Goal: Transaction & Acquisition: Purchase product/service

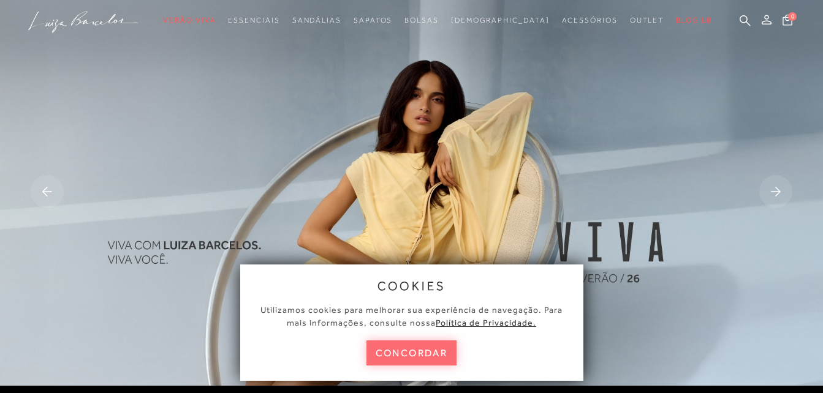
click at [415, 359] on button "concordar" at bounding box center [411, 353] width 91 height 25
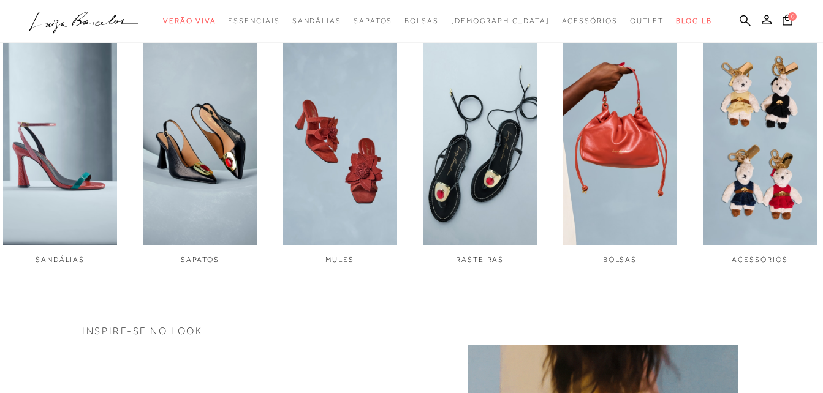
scroll to position [441, 0]
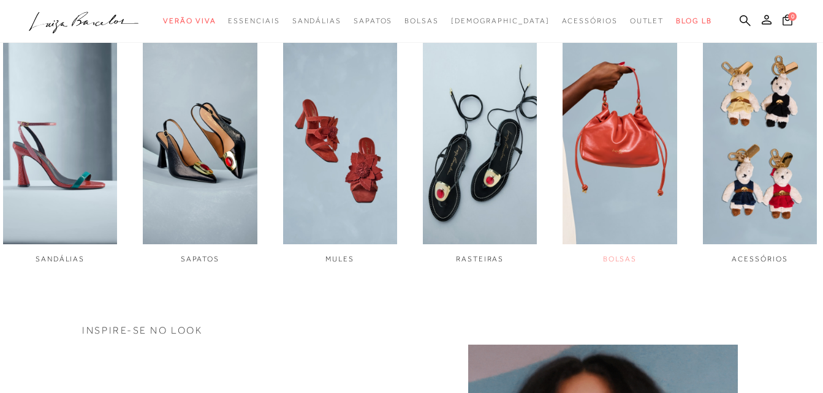
click at [619, 215] on img "5 / 6" at bounding box center [619, 138] width 114 height 214
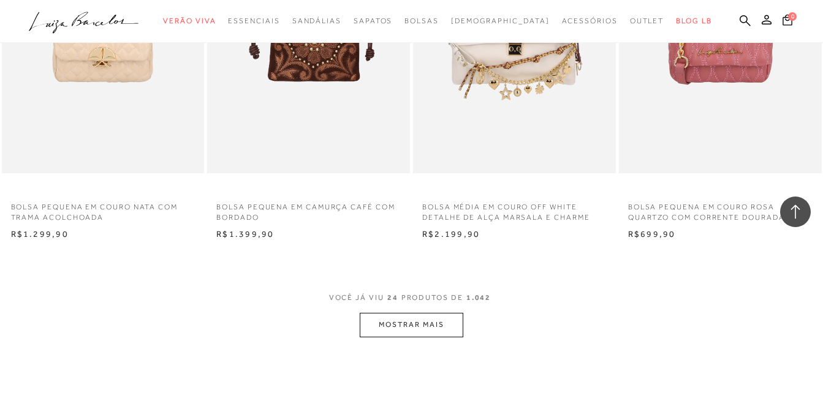
scroll to position [2303, 0]
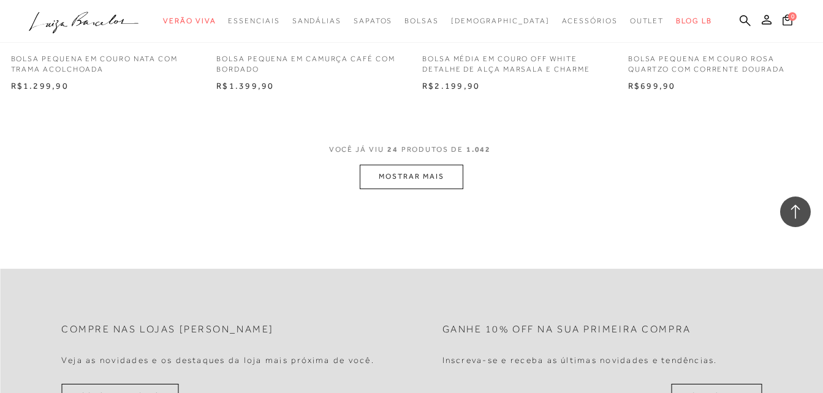
click at [459, 173] on button "MOSTRAR MAIS" at bounding box center [411, 177] width 103 height 24
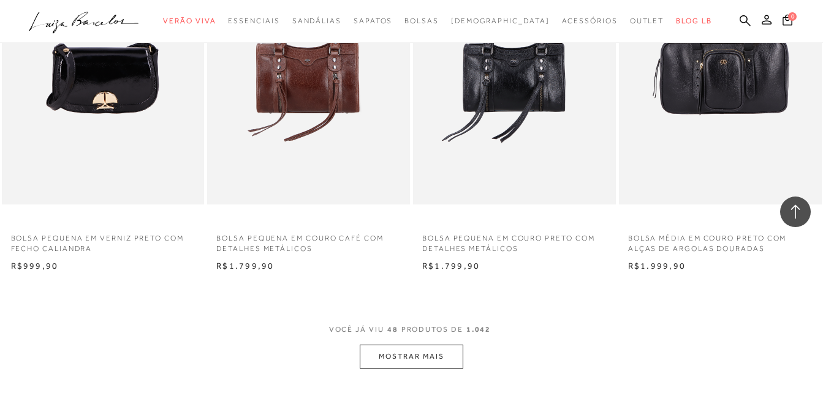
scroll to position [4459, 0]
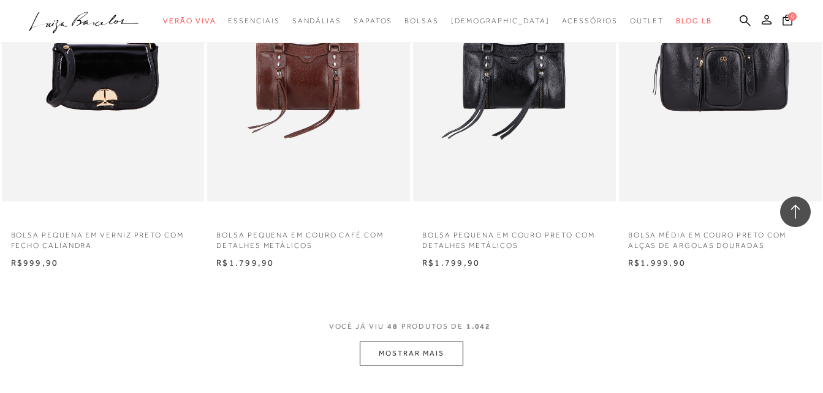
click at [426, 350] on button "MOSTRAR MAIS" at bounding box center [411, 354] width 103 height 24
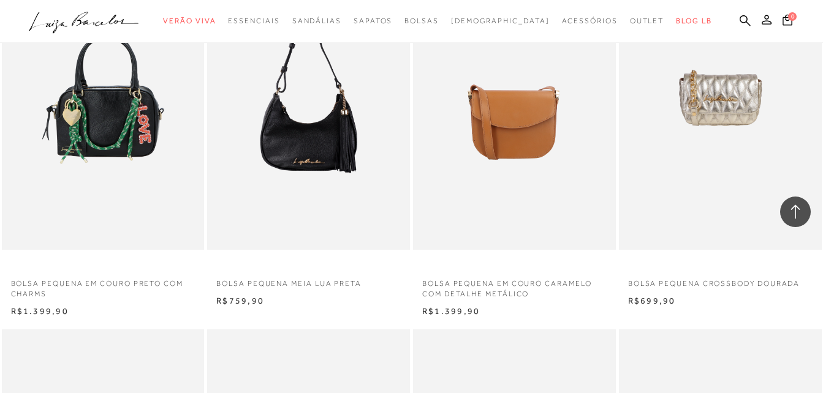
scroll to position [5586, 0]
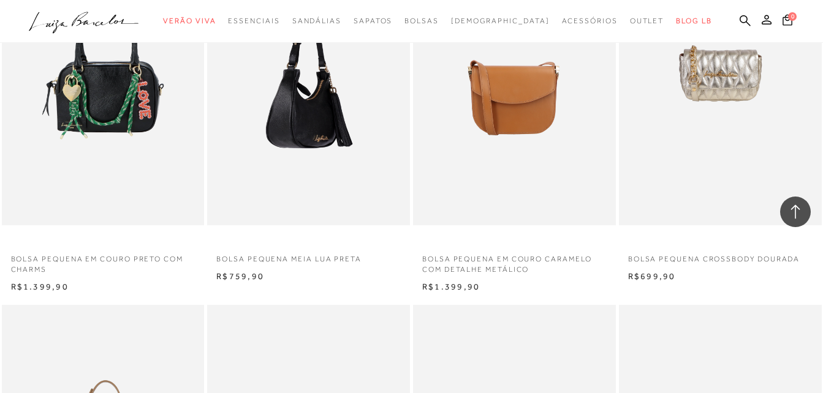
click at [350, 139] on img at bounding box center [309, 74] width 202 height 304
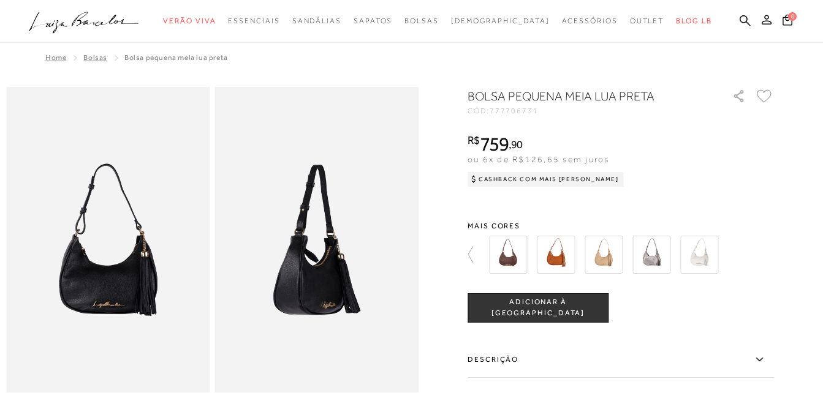
click at [664, 262] on img at bounding box center [651, 255] width 38 height 38
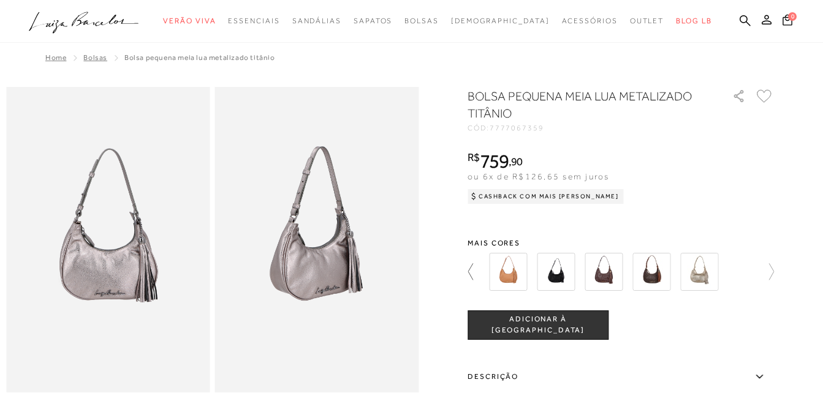
click at [477, 271] on icon at bounding box center [475, 271] width 17 height 17
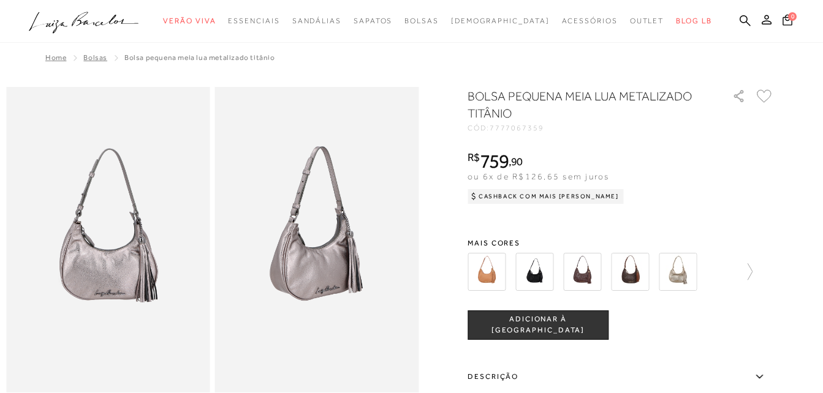
click at [529, 275] on img at bounding box center [534, 272] width 38 height 38
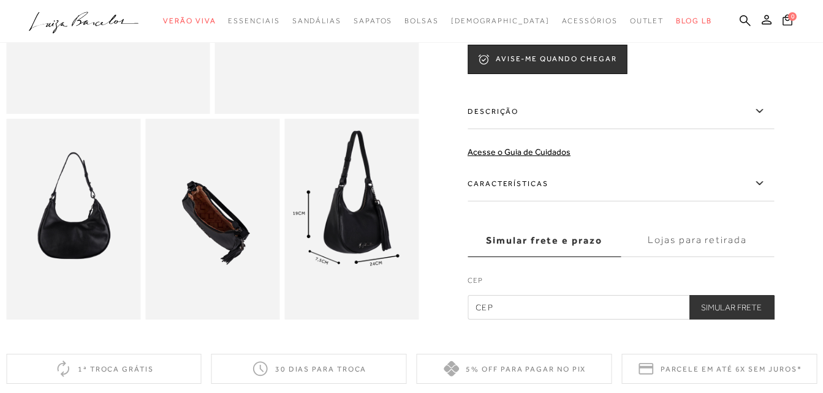
scroll to position [245, 0]
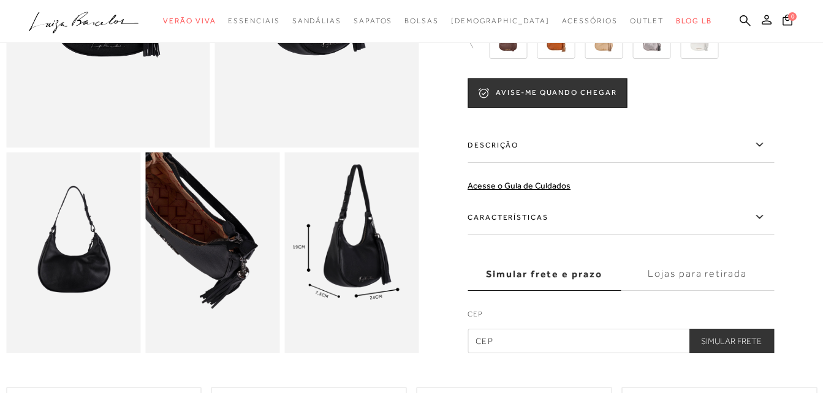
click at [242, 299] on img at bounding box center [183, 217] width 268 height 402
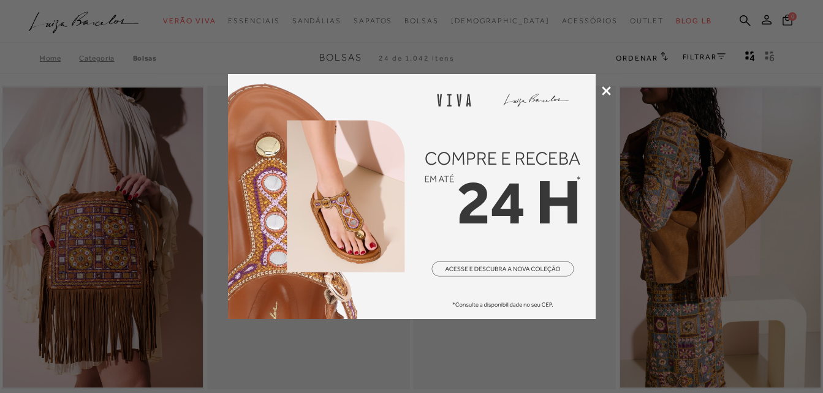
click at [605, 91] on icon at bounding box center [606, 90] width 9 height 9
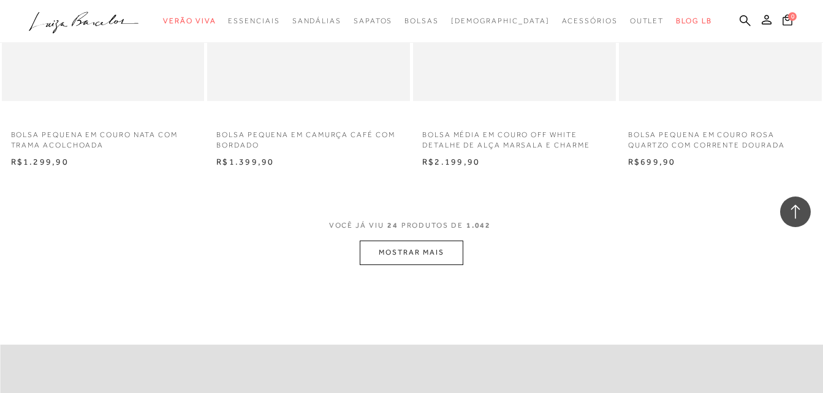
scroll to position [2230, 0]
click at [440, 244] on button "MOSTRAR MAIS" at bounding box center [411, 250] width 103 height 24
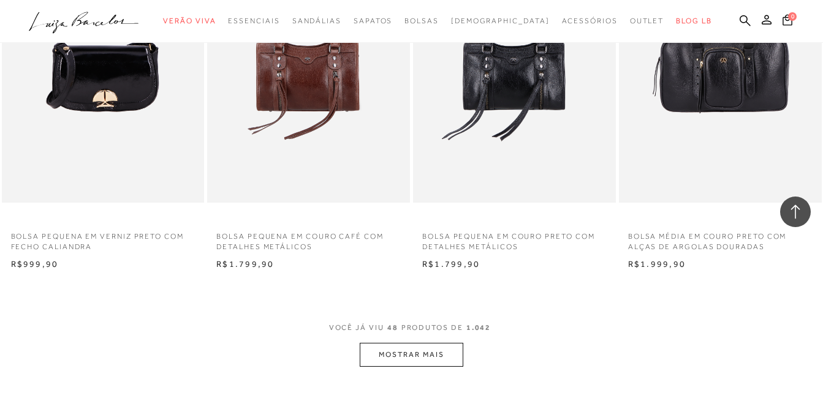
scroll to position [4459, 0]
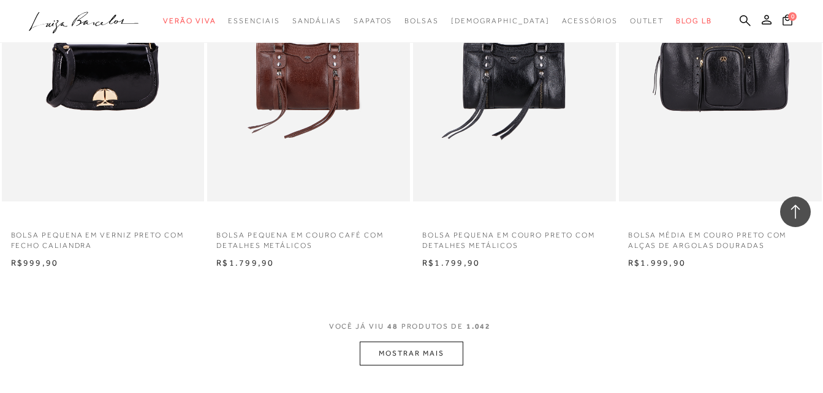
click at [423, 344] on button "MOSTRAR MAIS" at bounding box center [411, 354] width 103 height 24
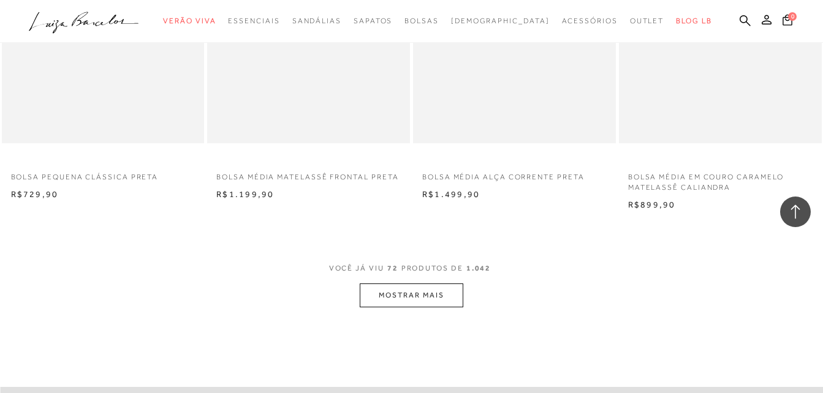
scroll to position [6861, 0]
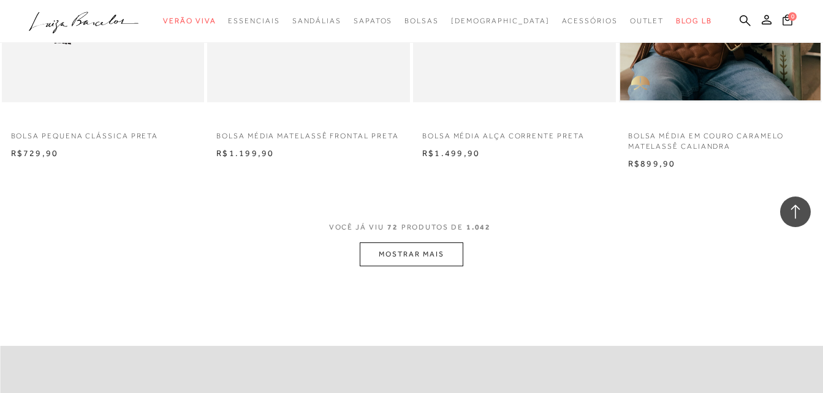
click at [434, 258] on button "MOSTRAR MAIS" at bounding box center [411, 255] width 103 height 24
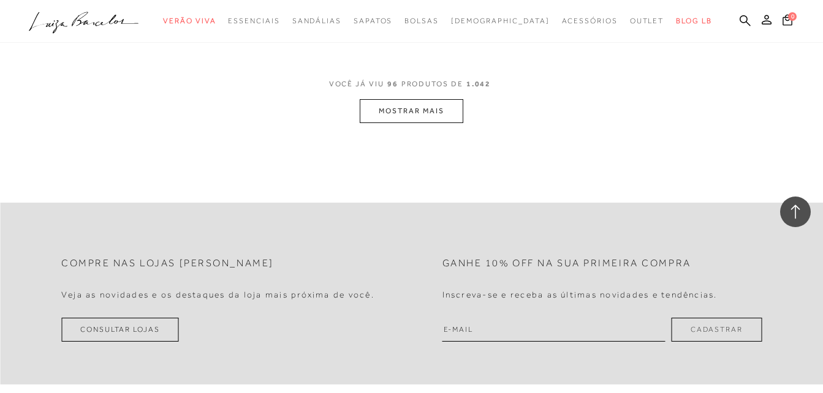
scroll to position [9298, 0]
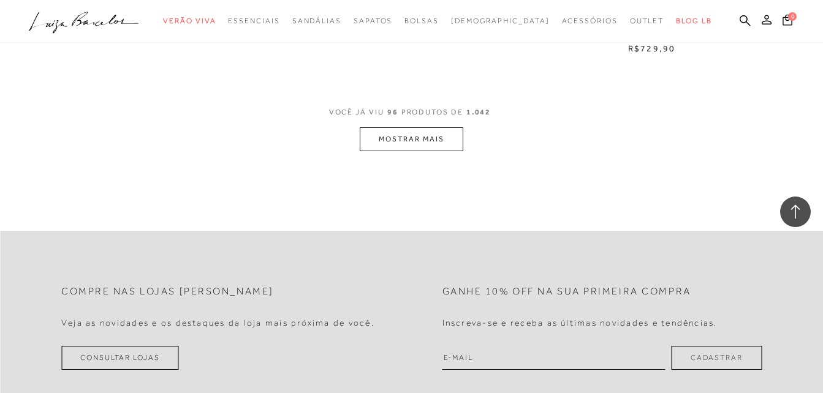
click at [434, 145] on button "MOSTRAR MAIS" at bounding box center [411, 139] width 103 height 24
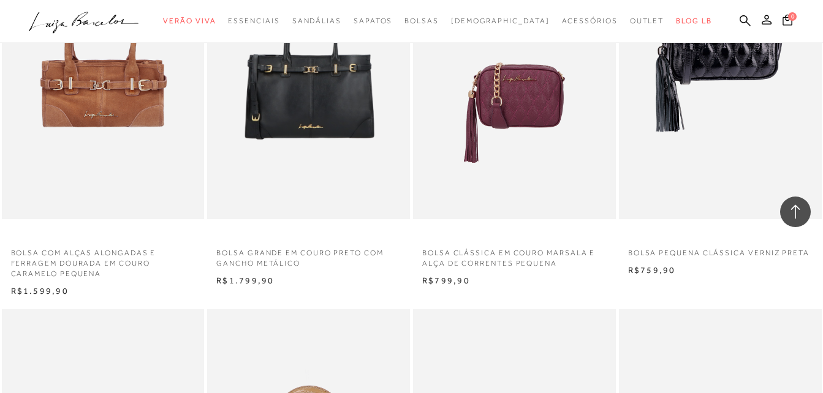
scroll to position [10596, 0]
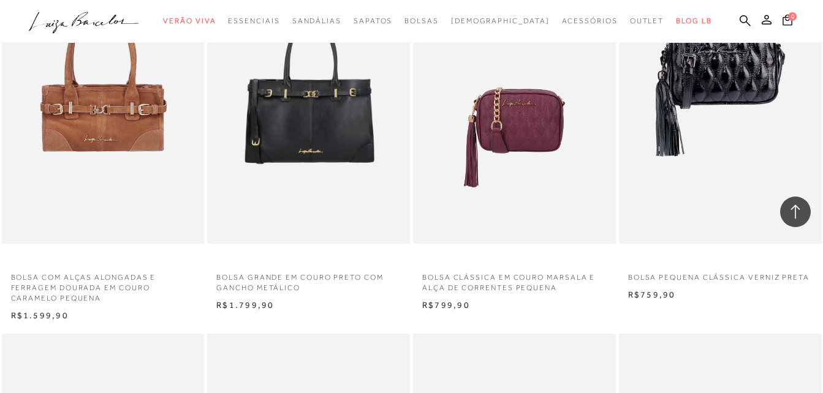
click at [304, 281] on p "BOLSA GRANDE EM COURO PRETO COM GANCHO METÁLICO" at bounding box center [308, 279] width 203 height 28
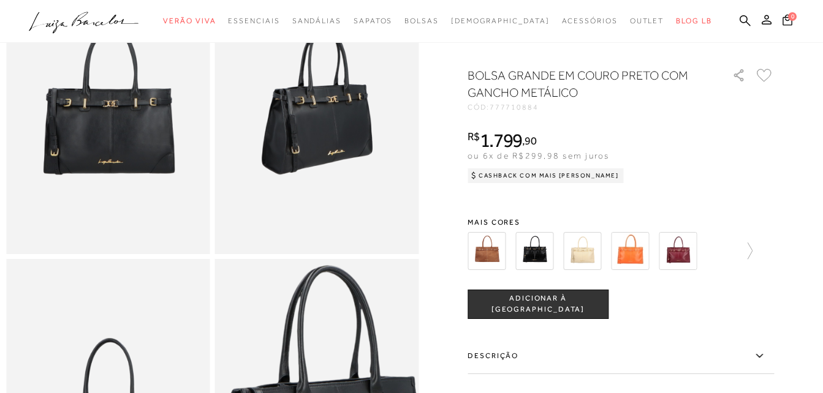
scroll to position [137, 0]
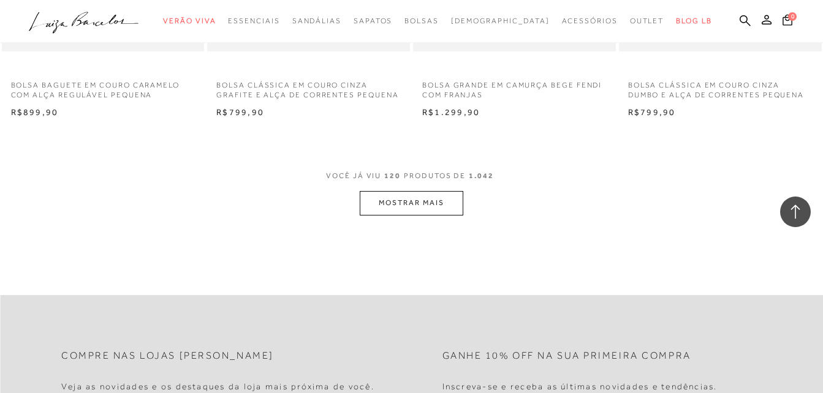
scroll to position [11601, 0]
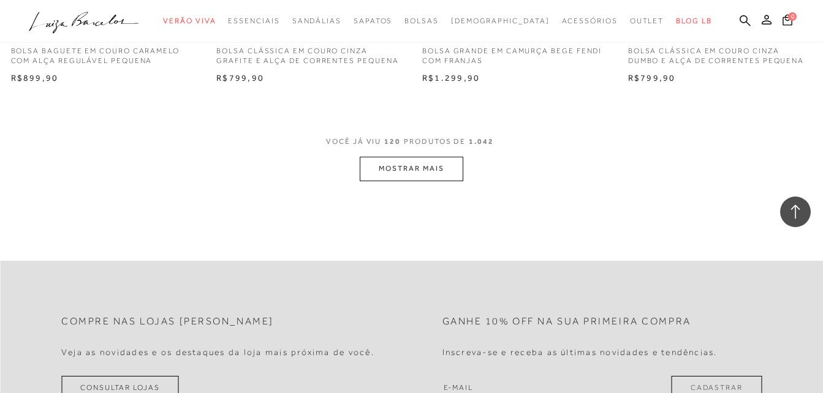
click at [437, 173] on button "MOSTRAR MAIS" at bounding box center [411, 169] width 103 height 24
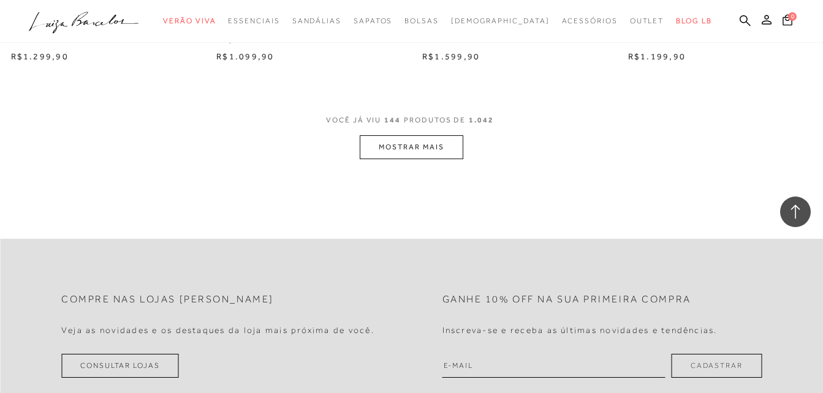
scroll to position [13953, 0]
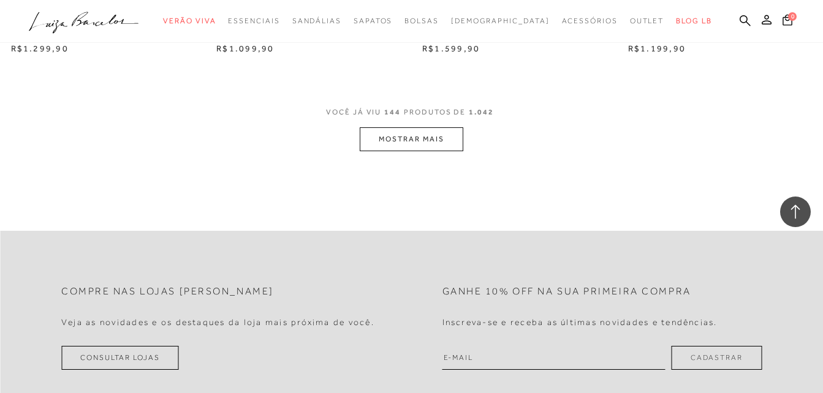
click at [431, 150] on button "MOSTRAR MAIS" at bounding box center [411, 139] width 103 height 24
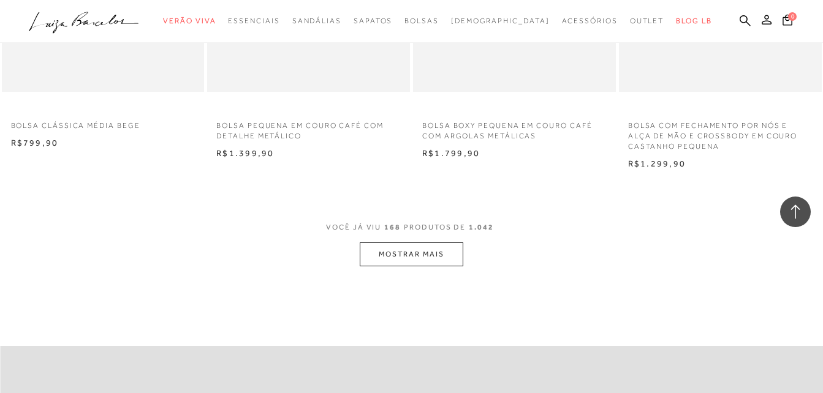
scroll to position [16183, 0]
click at [442, 264] on button "MOSTRAR MAIS" at bounding box center [411, 253] width 103 height 24
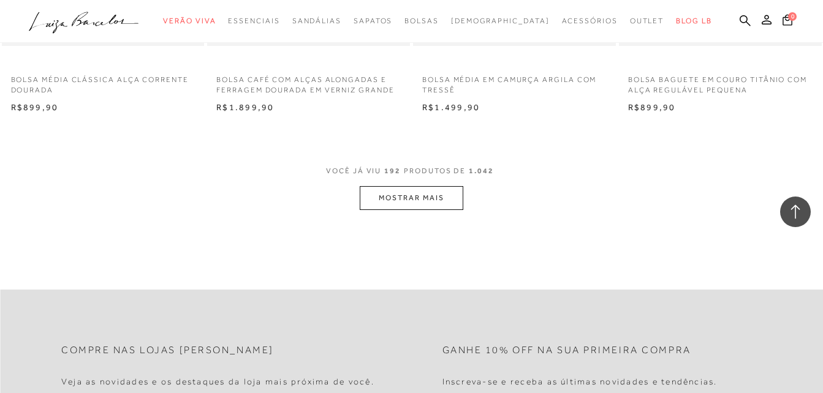
scroll to position [18584, 0]
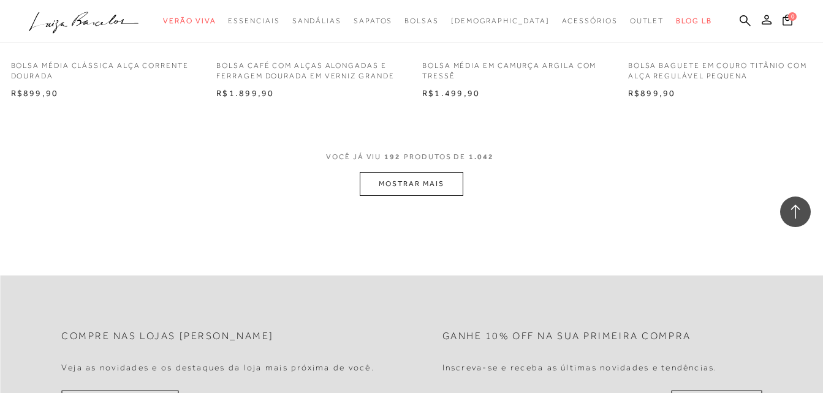
click at [447, 189] on button "MOSTRAR MAIS" at bounding box center [411, 184] width 103 height 24
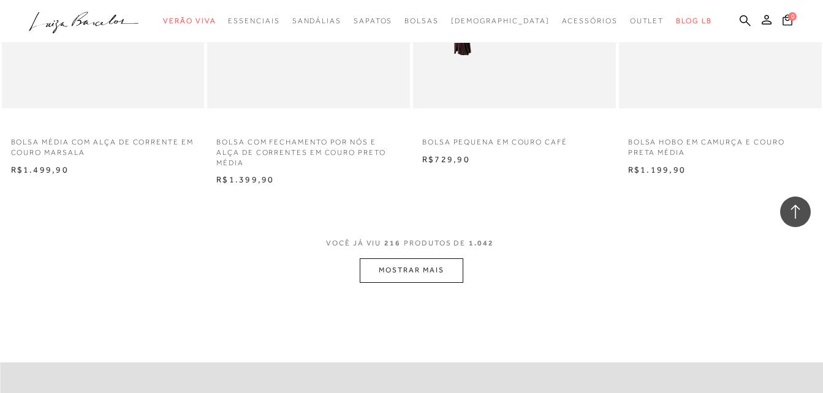
scroll to position [20985, 0]
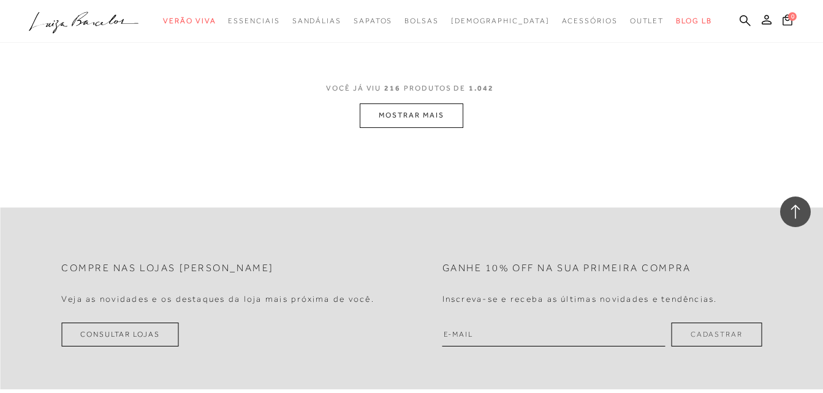
click at [448, 127] on button "MOSTRAR MAIS" at bounding box center [411, 116] width 103 height 24
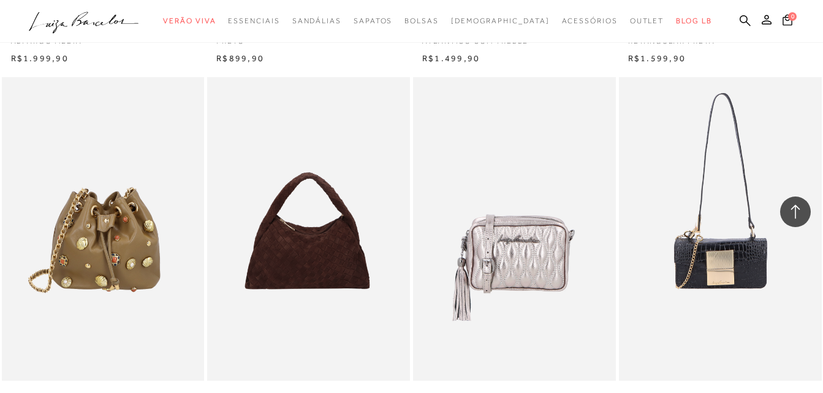
scroll to position [21720, 0]
